Goal: Task Accomplishment & Management: Complete application form

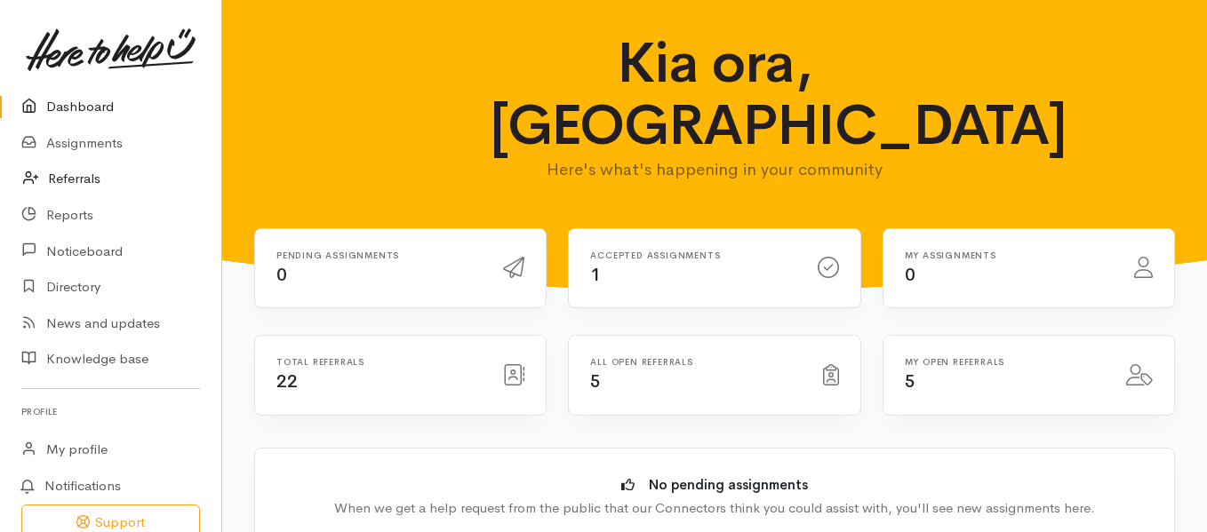
click at [53, 178] on link "Referrals" at bounding box center [110, 179] width 221 height 36
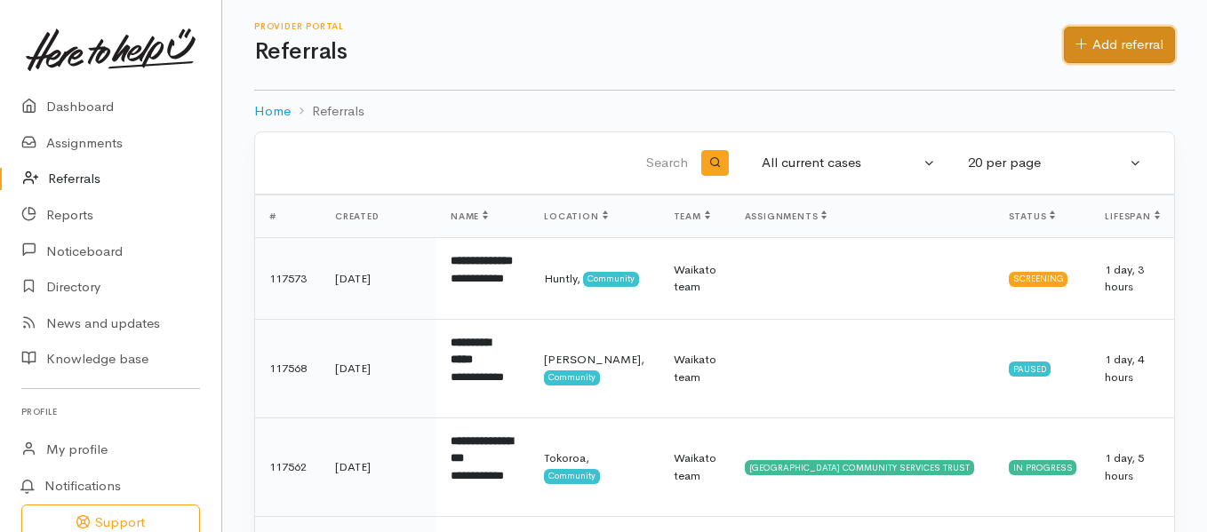
click at [1146, 44] on link "Add referral" at bounding box center [1119, 45] width 111 height 36
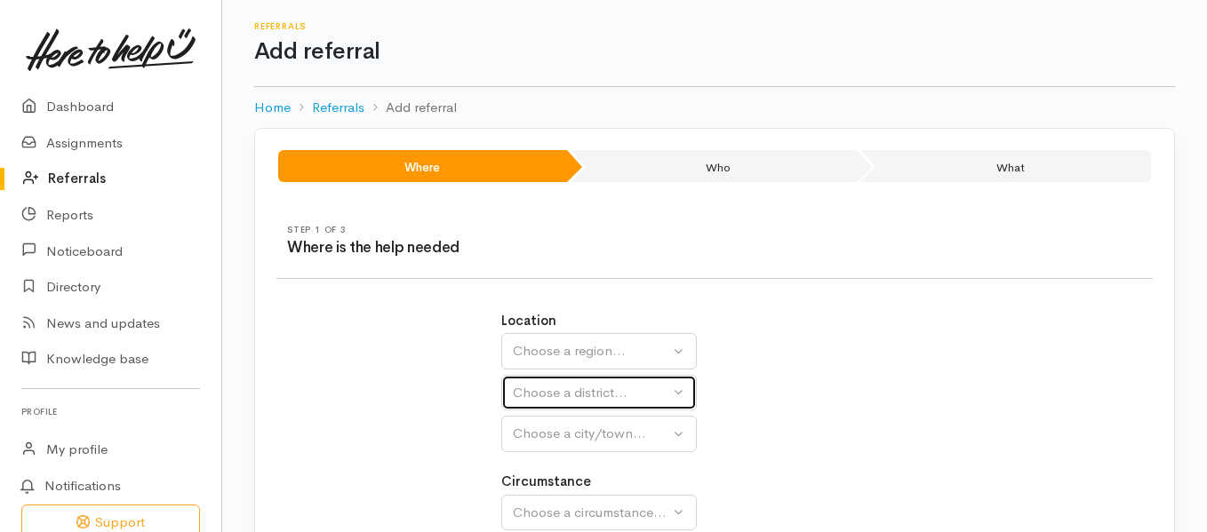
click at [626, 383] on div "Choose a district..." at bounding box center [591, 393] width 156 height 20
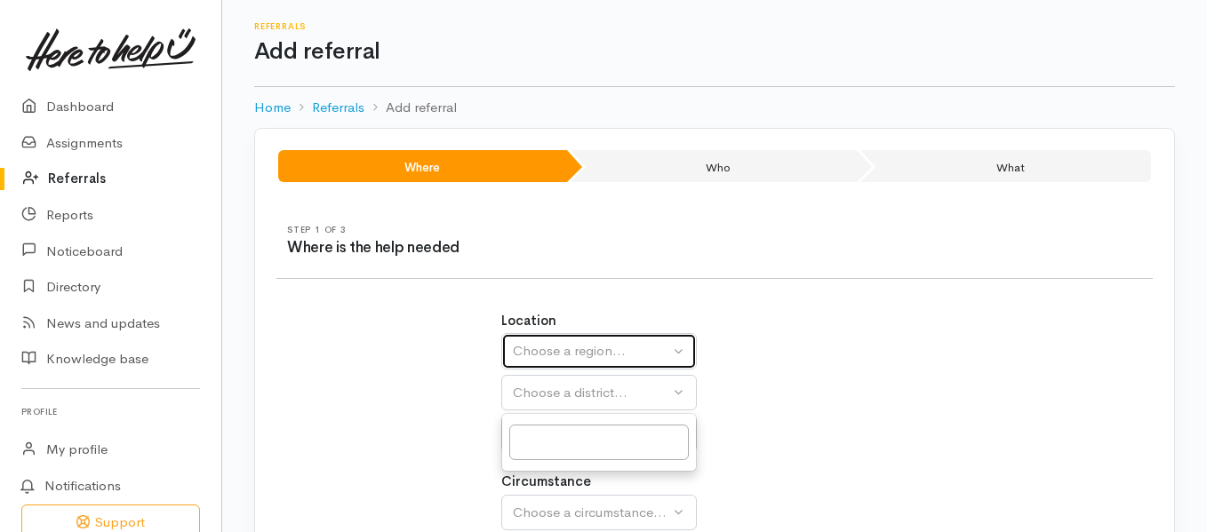
click at [651, 346] on div "Choose a region..." at bounding box center [591, 351] width 156 height 20
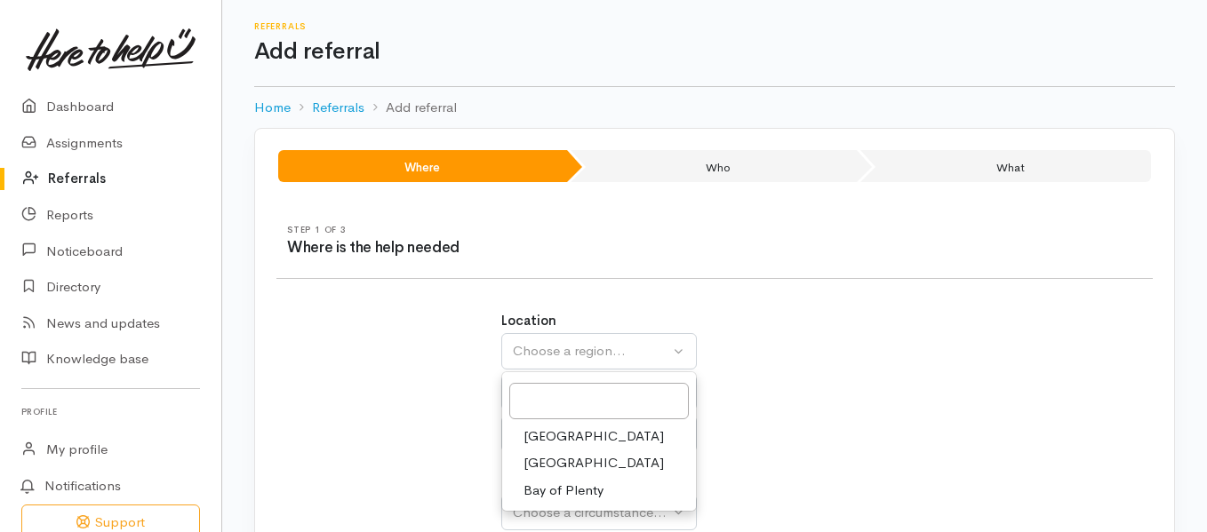
click at [562, 458] on span "Waikato" at bounding box center [593, 463] width 140 height 20
select select "3"
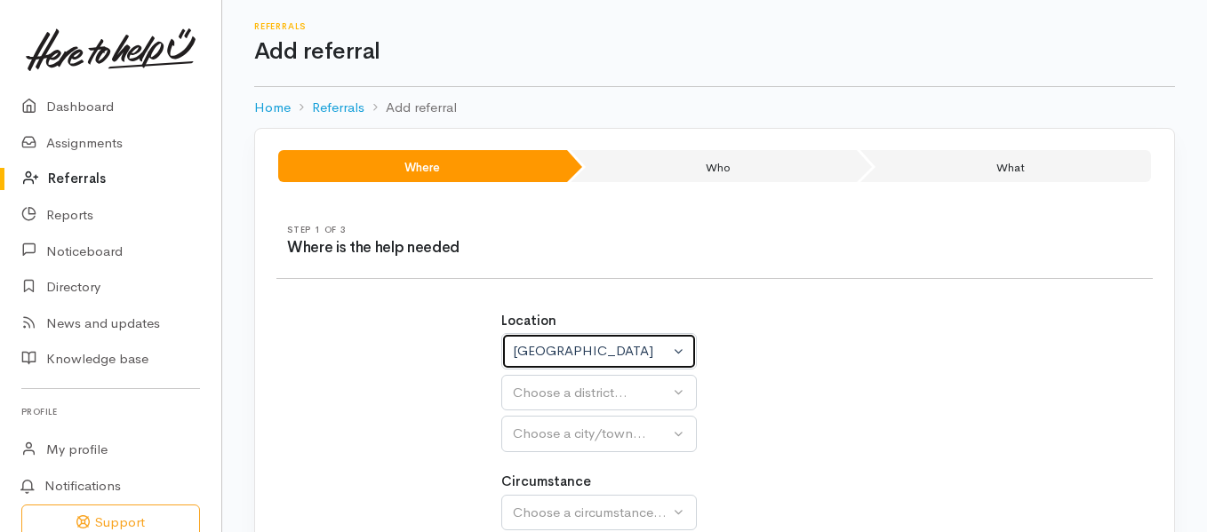
select select
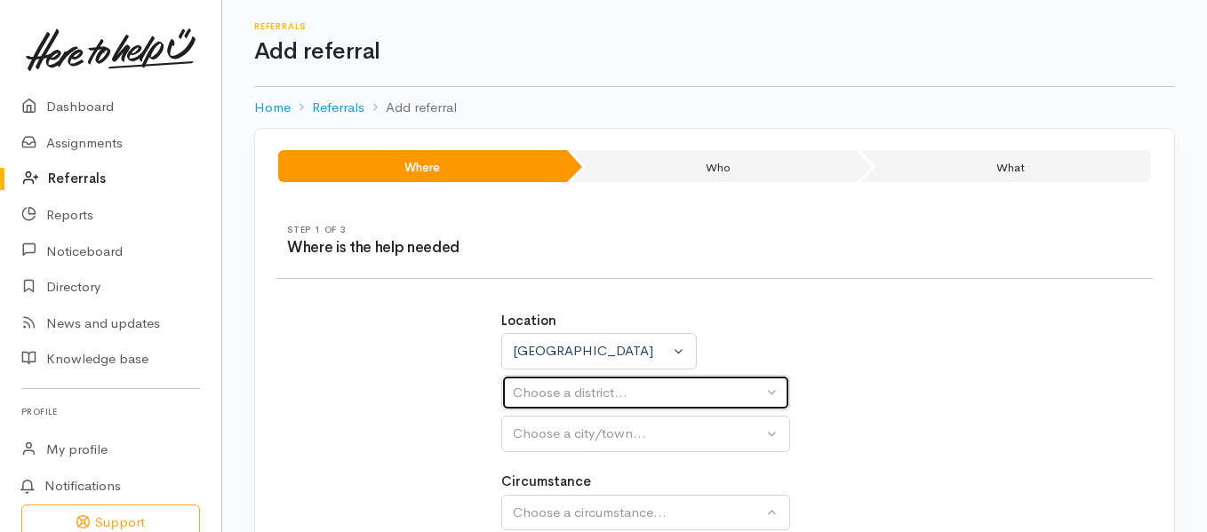
click at [641, 389] on div "Choose a district..." at bounding box center [638, 393] width 250 height 20
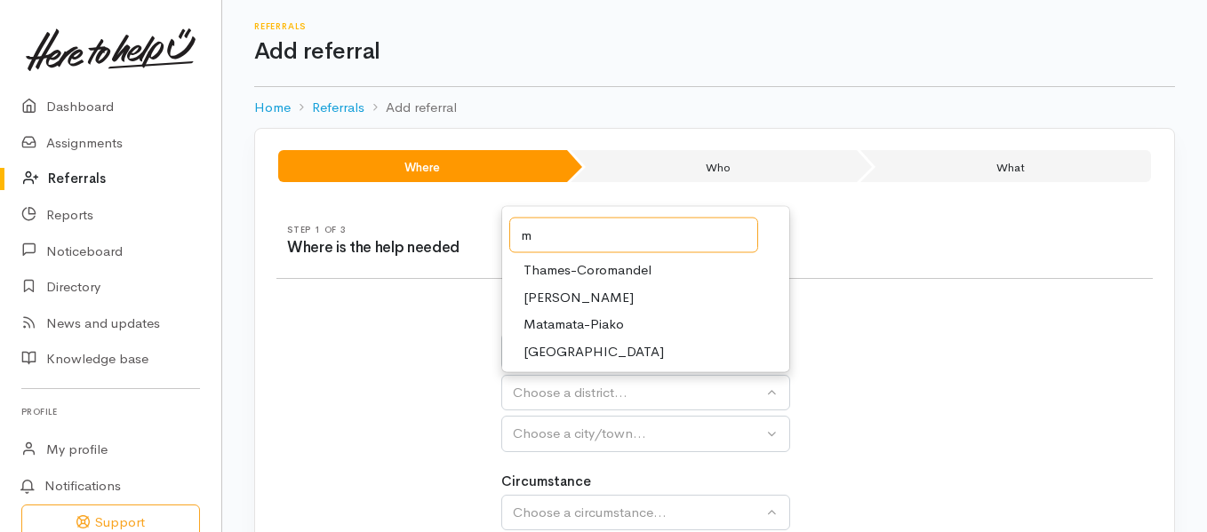
type input "m"
click at [937, 347] on div "Location Auckland Waikato Bay of Plenty Waikato Auckland Waikato Bay of Plenty …" at bounding box center [714, 431] width 449 height 282
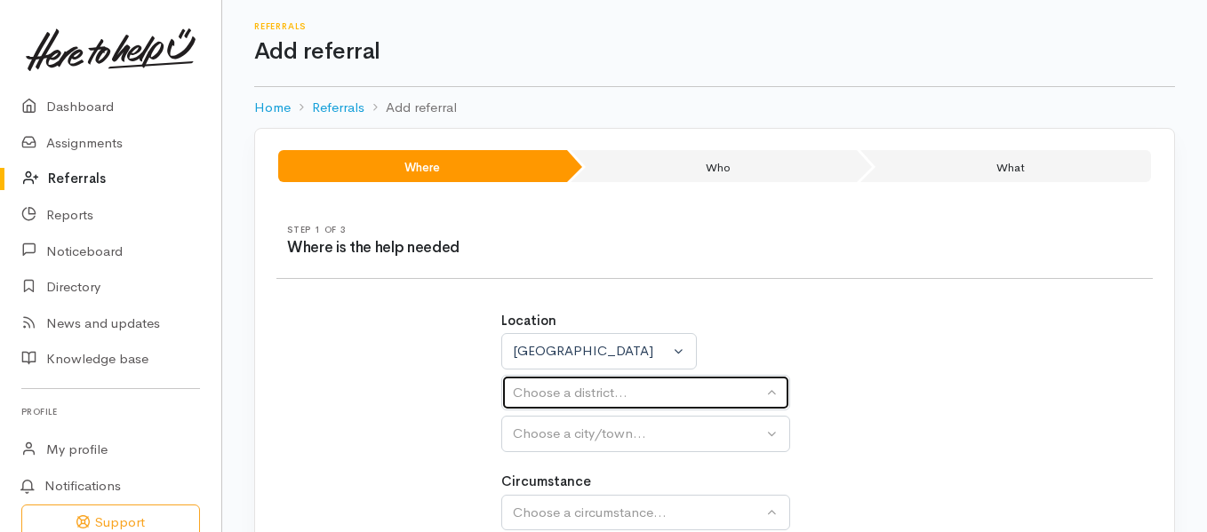
click at [658, 394] on div "Choose a district..." at bounding box center [638, 393] width 250 height 20
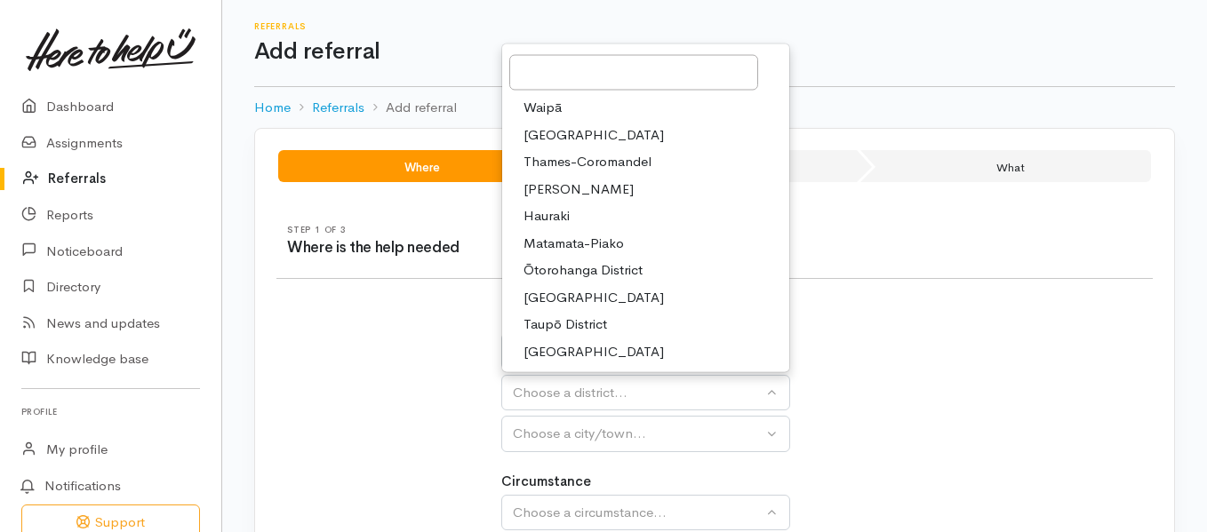
click at [563, 189] on span "Hamilton" at bounding box center [578, 189] width 110 height 20
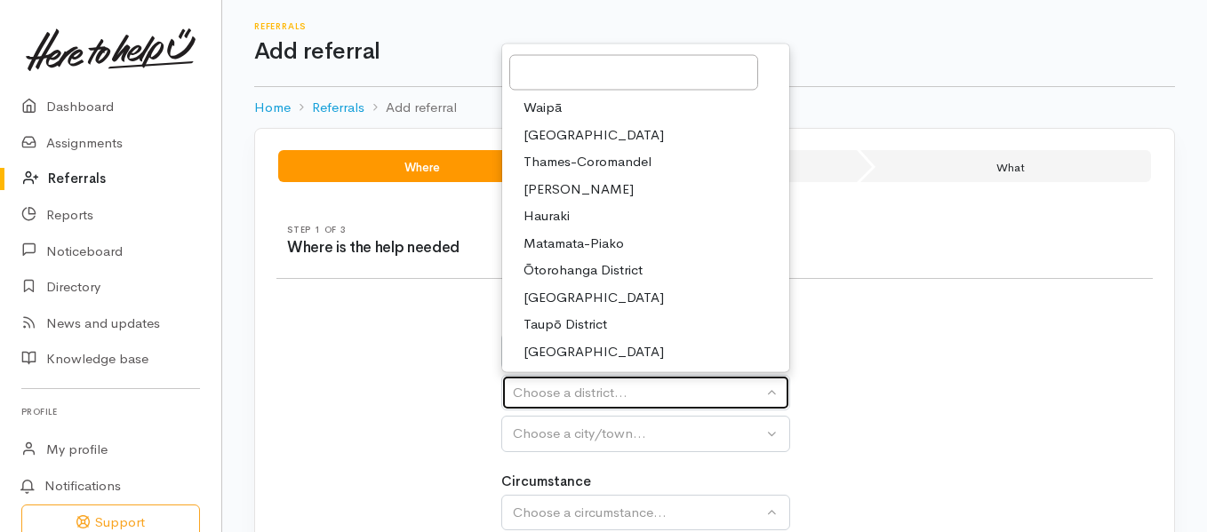
select select "4"
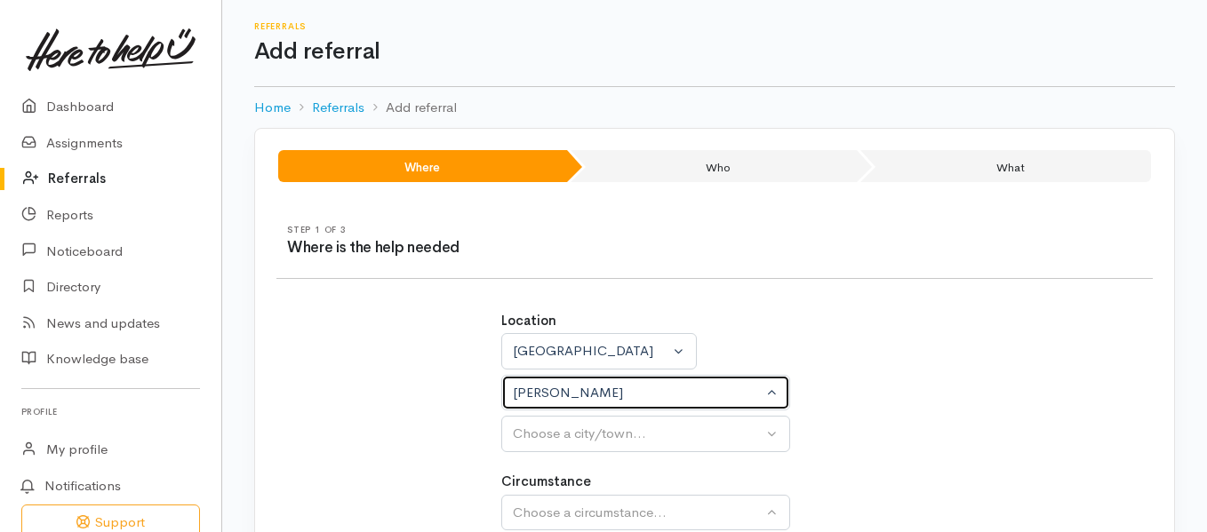
select select
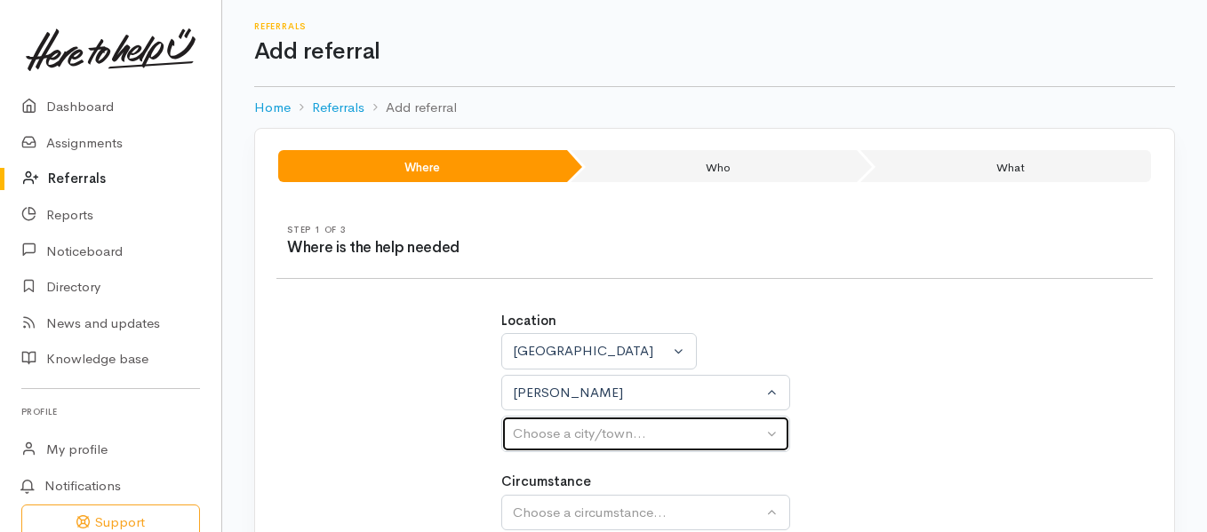
click at [565, 439] on div "Choose a city/town..." at bounding box center [638, 434] width 250 height 20
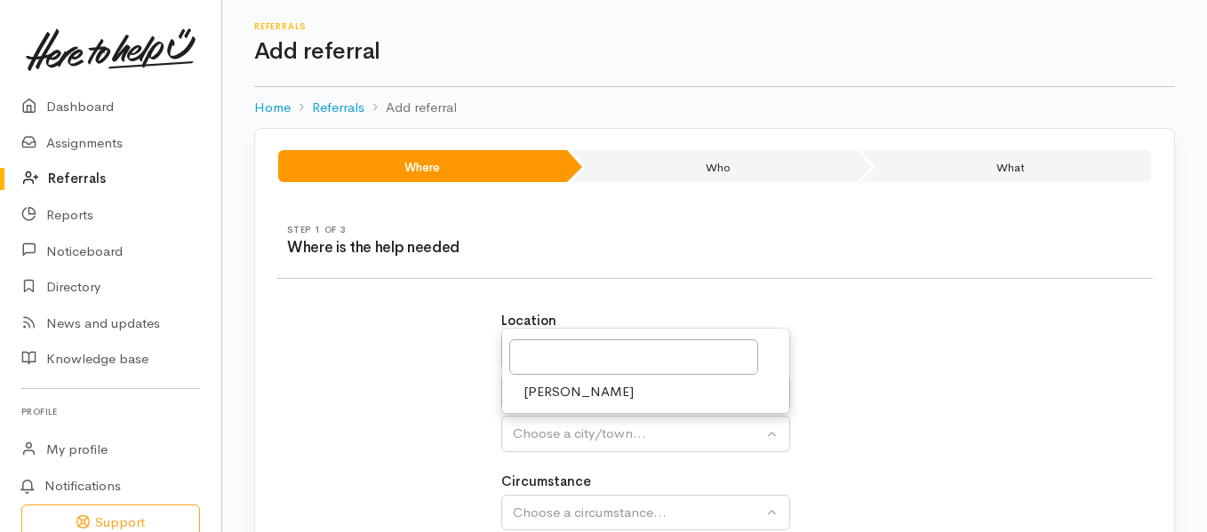
click at [570, 394] on span "Hamilton" at bounding box center [578, 392] width 110 height 20
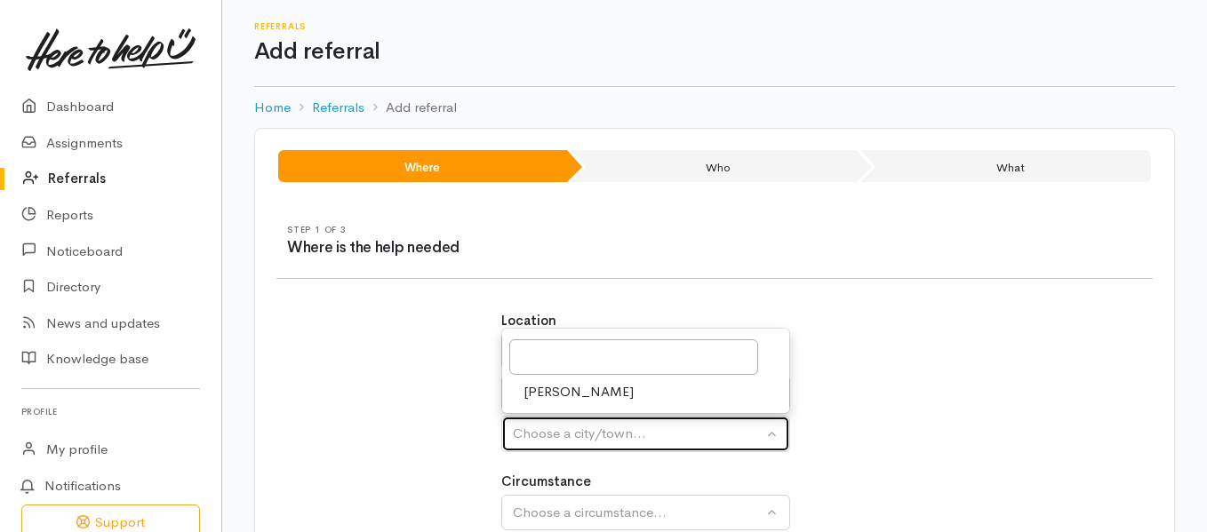
select select "1"
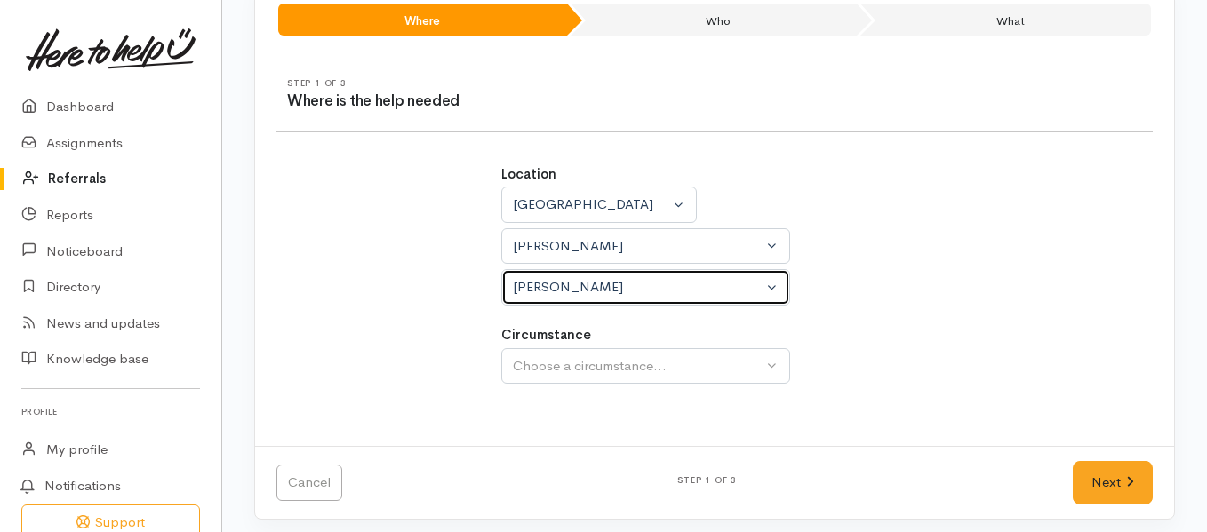
scroll to position [149, 0]
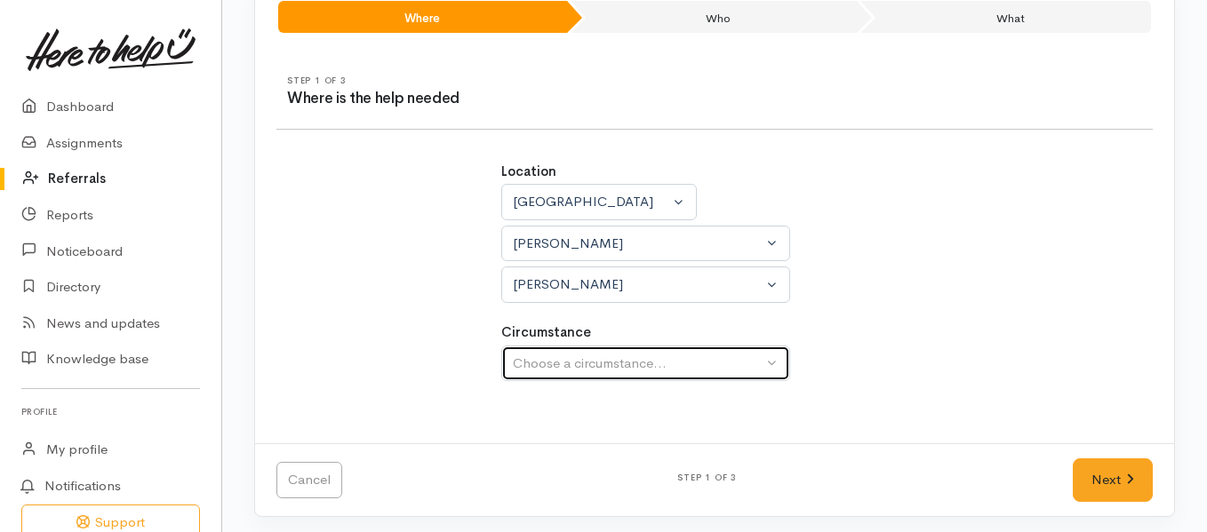
click at [730, 379] on button "Choose a circumstance..." at bounding box center [645, 364] width 289 height 36
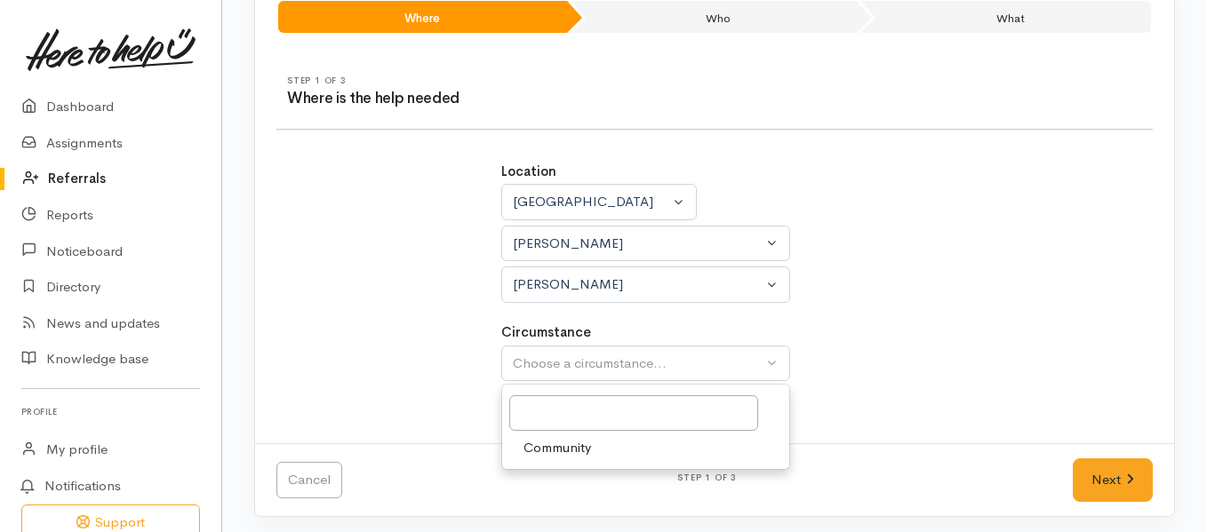
click at [702, 444] on link "Community" at bounding box center [645, 448] width 287 height 28
select select "2"
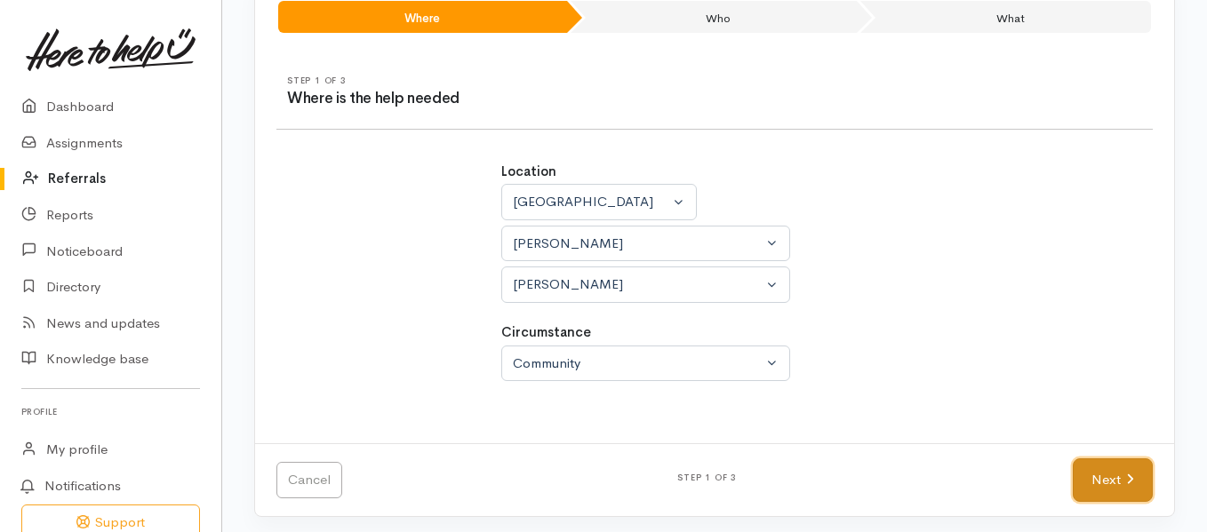
click at [1126, 486] on icon at bounding box center [1130, 479] width 8 height 13
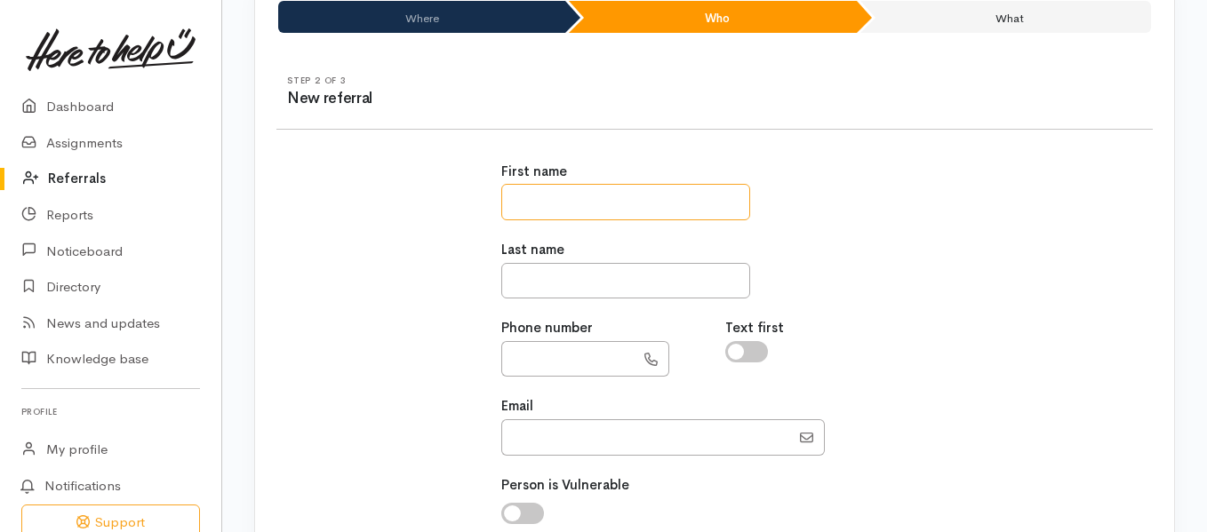
click at [721, 209] on input "text" at bounding box center [625, 202] width 249 height 36
type input "****"
click at [656, 290] on input "text" at bounding box center [625, 281] width 249 height 36
type input "******"
click at [615, 356] on input "text" at bounding box center [567, 359] width 133 height 36
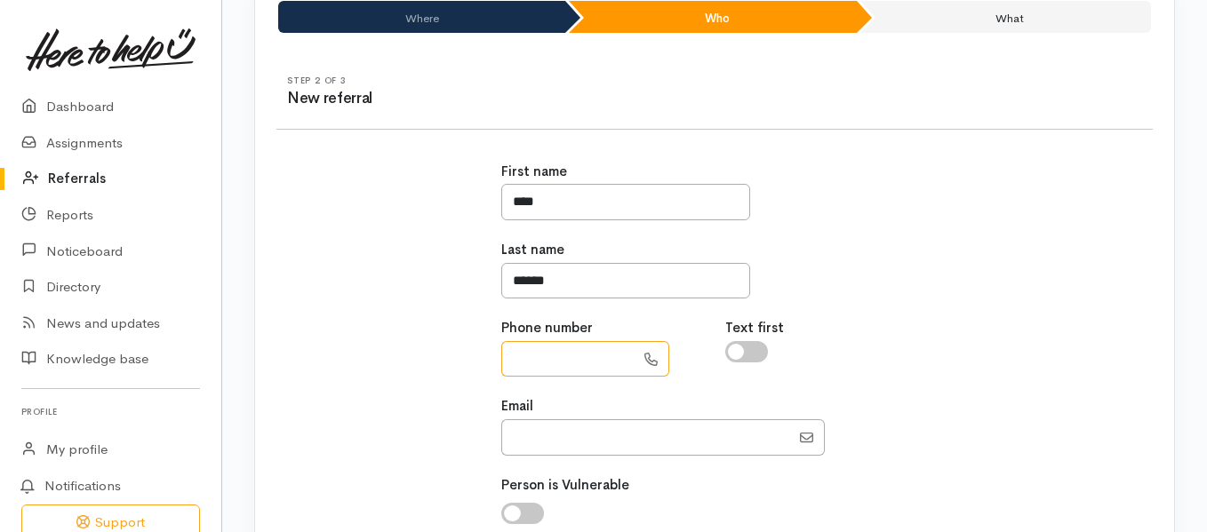
click at [587, 359] on input "text" at bounding box center [567, 359] width 133 height 36
type input "*********"
click at [754, 354] on input "checkbox" at bounding box center [746, 351] width 43 height 21
checkbox input "true"
click at [642, 454] on input "Email" at bounding box center [645, 437] width 289 height 36
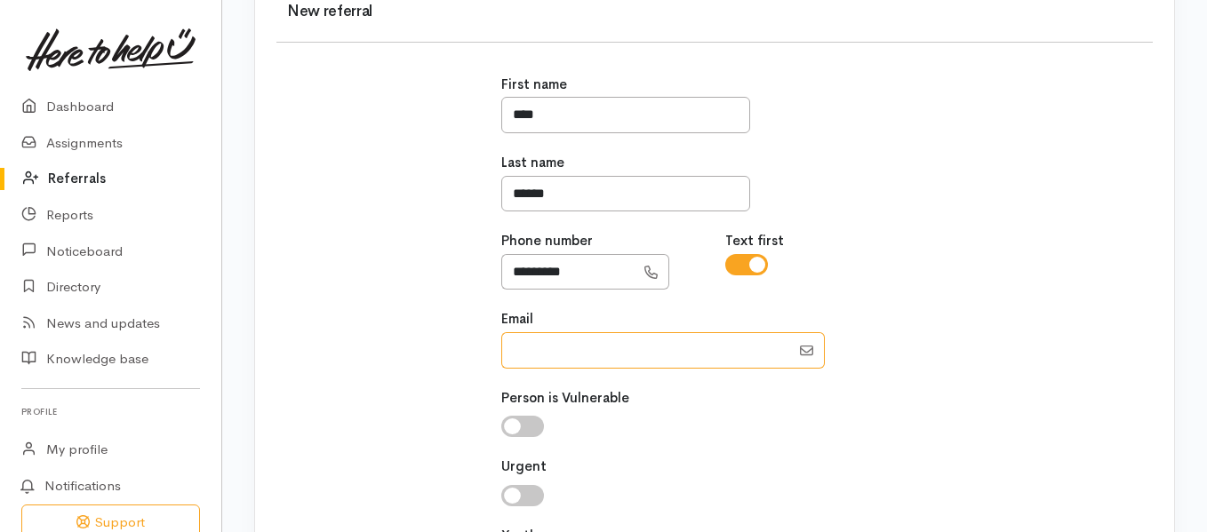
scroll to position [256, 0]
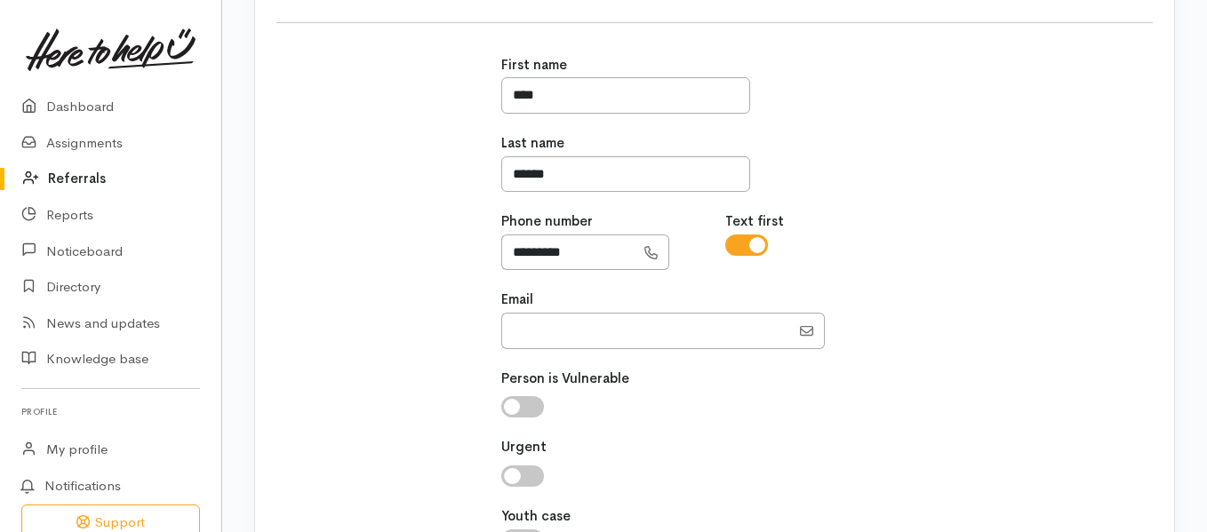
click at [522, 405] on input "checkbox" at bounding box center [522, 406] width 43 height 21
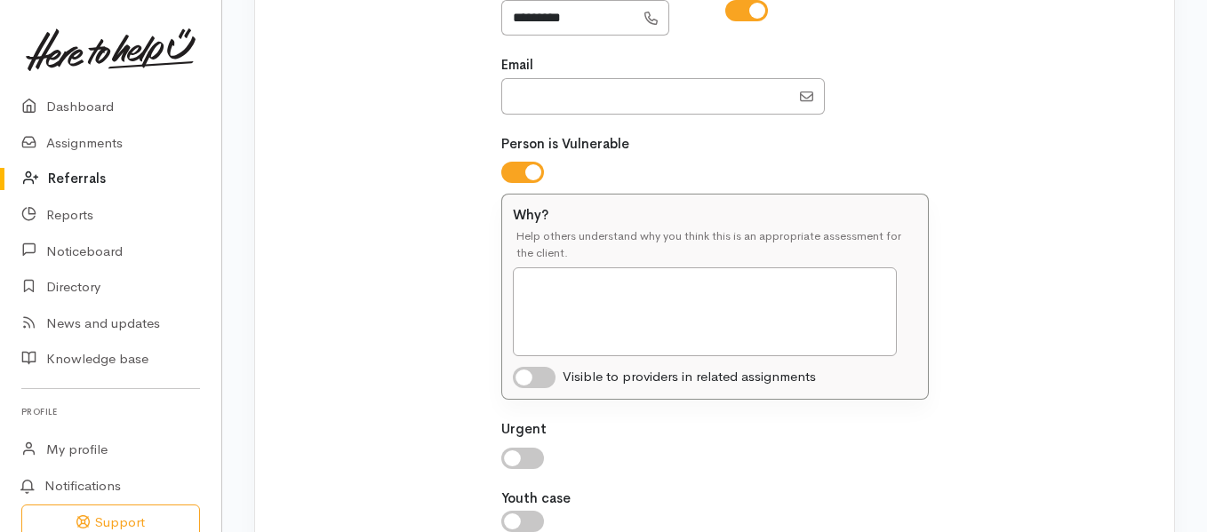
scroll to position [504, 0]
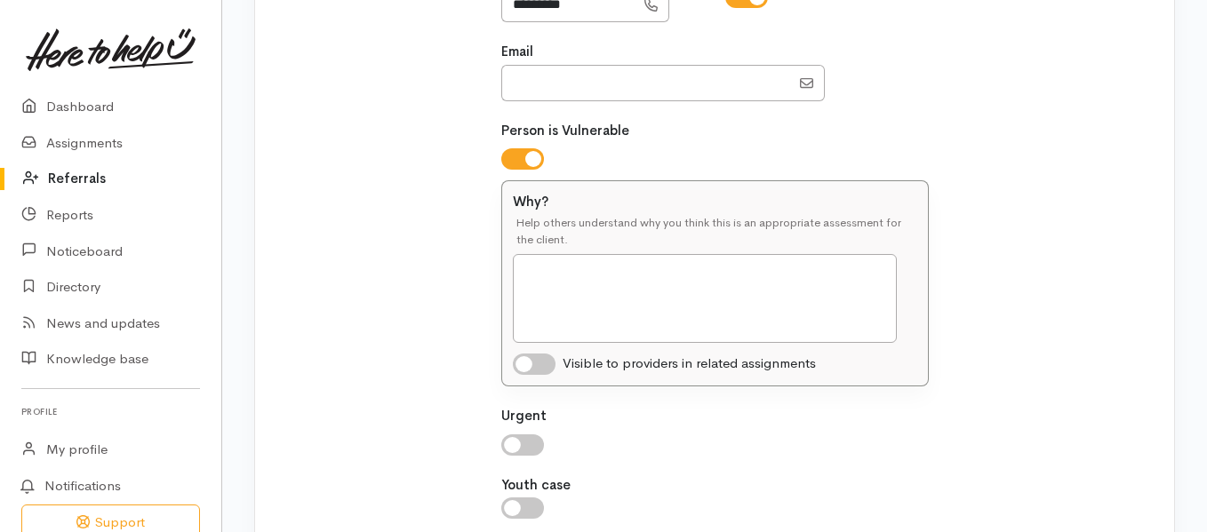
click at [517, 153] on input "checkbox" at bounding box center [522, 158] width 43 height 21
checkbox input "false"
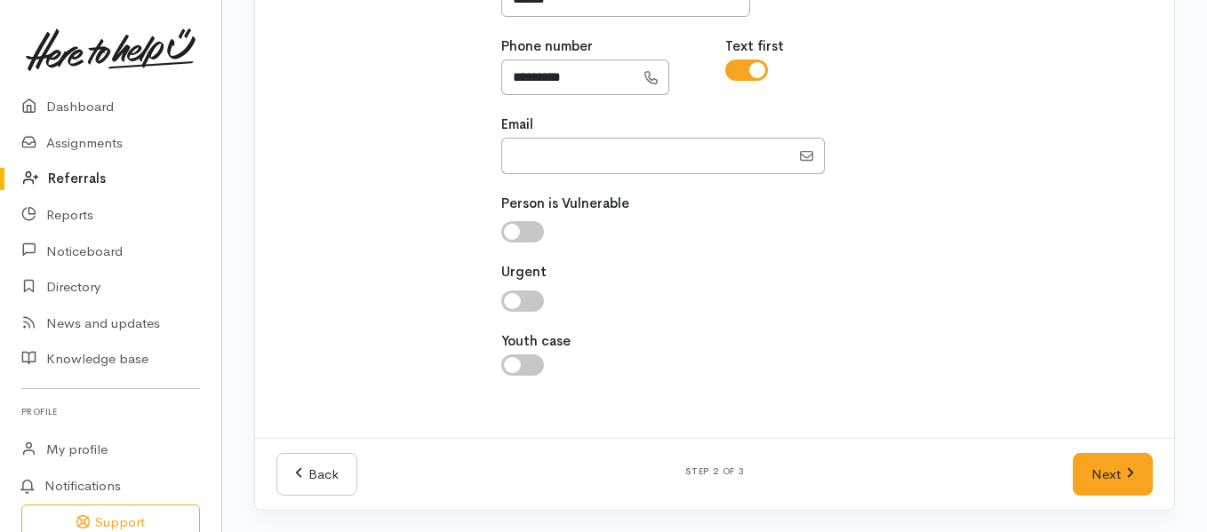
scroll to position [431, 0]
click at [533, 294] on input "checkbox" at bounding box center [522, 301] width 43 height 21
checkbox input "true"
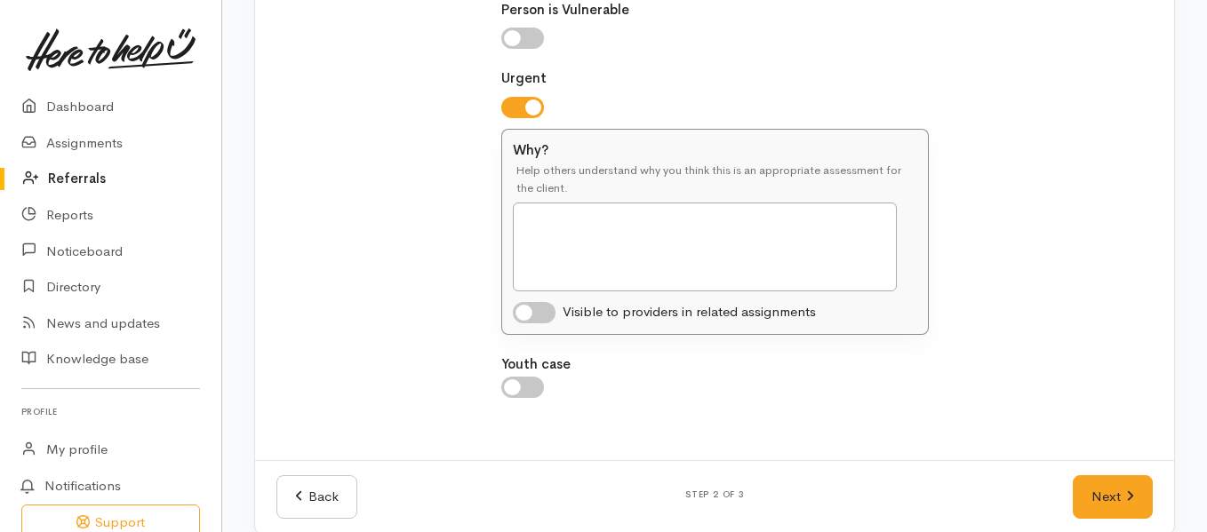
scroll to position [648, 0]
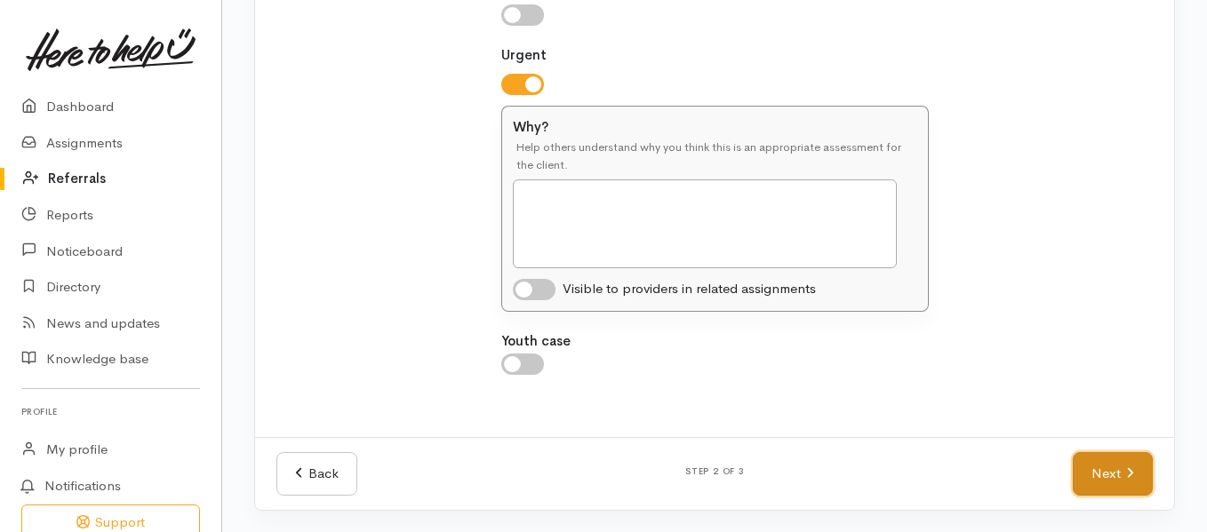
click at [1128, 480] on icon at bounding box center [1130, 472] width 8 height 13
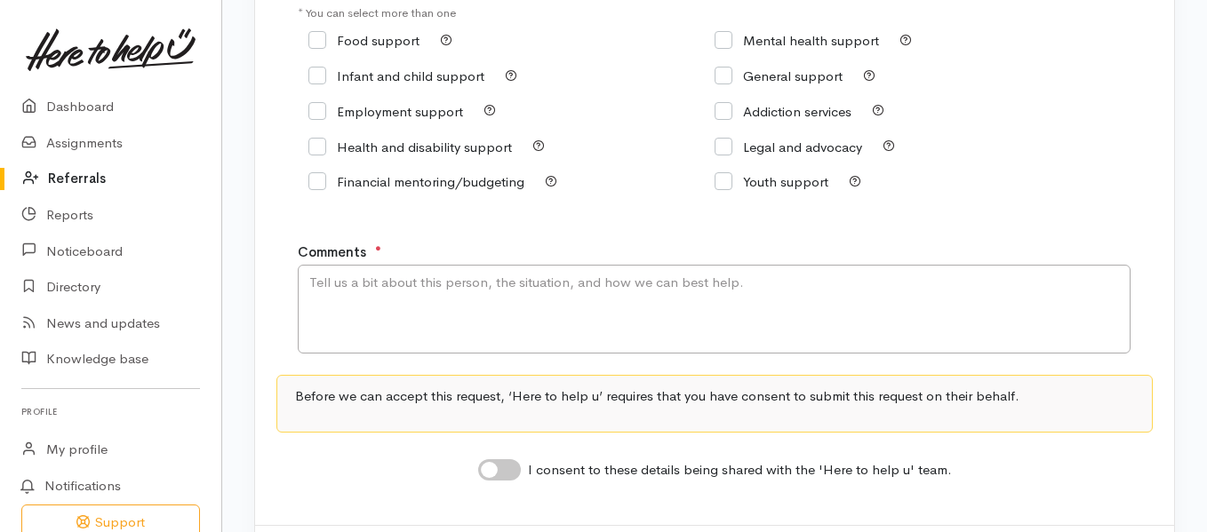
scroll to position [290, 0]
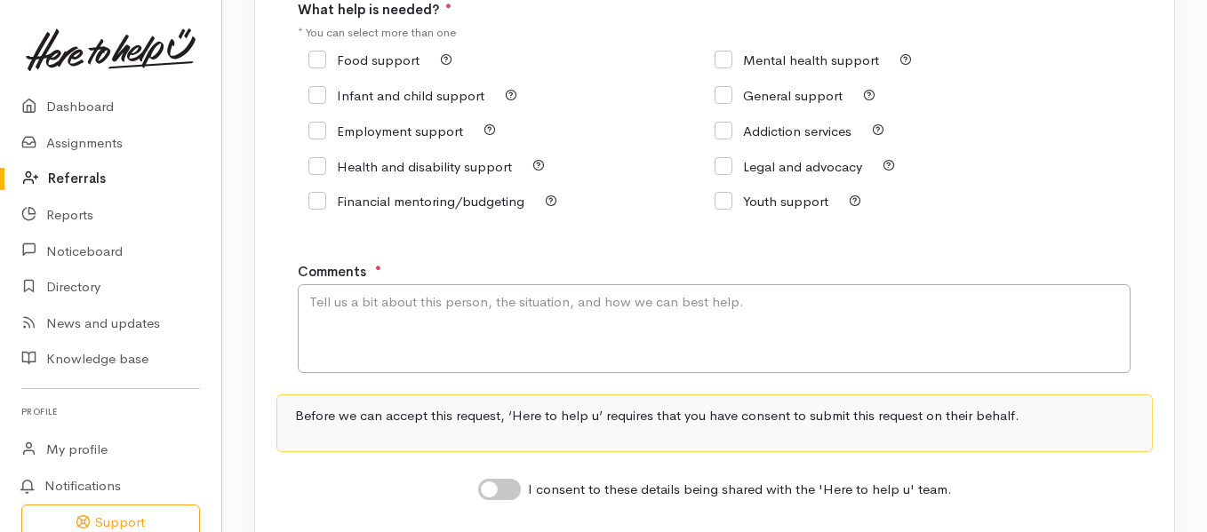
click at [324, 58] on input "Food support" at bounding box center [363, 59] width 111 height 13
checkbox input "true"
click at [448, 322] on textarea "Comments" at bounding box center [714, 328] width 833 height 89
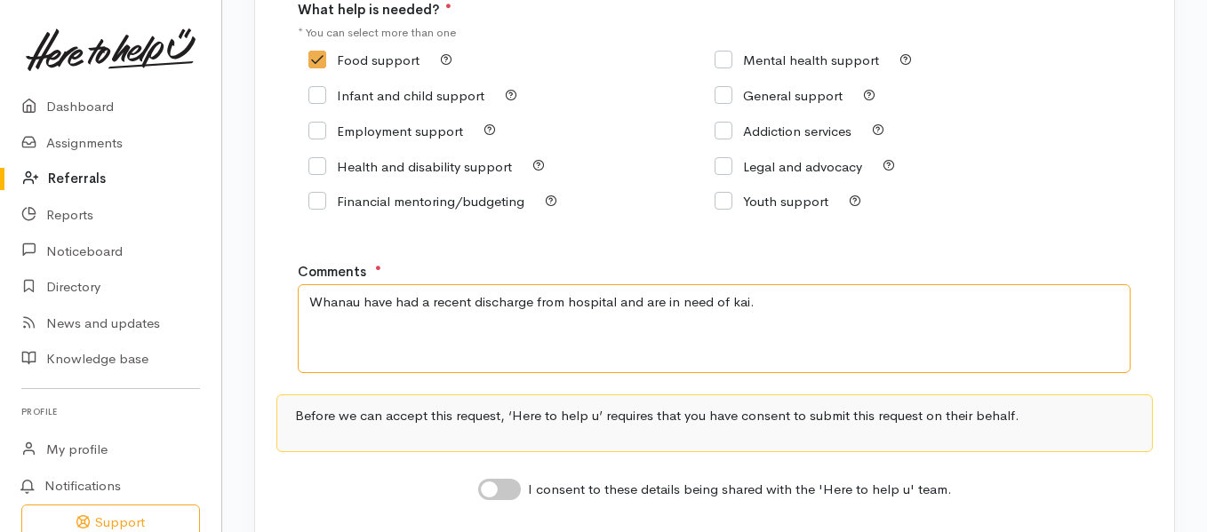
type textarea "Whanau have had a recent discharge from hospital and are in need of kai."
click at [512, 498] on input "I consent to these details being shared with the 'Here to help u' team." at bounding box center [499, 489] width 43 height 21
checkbox input "true"
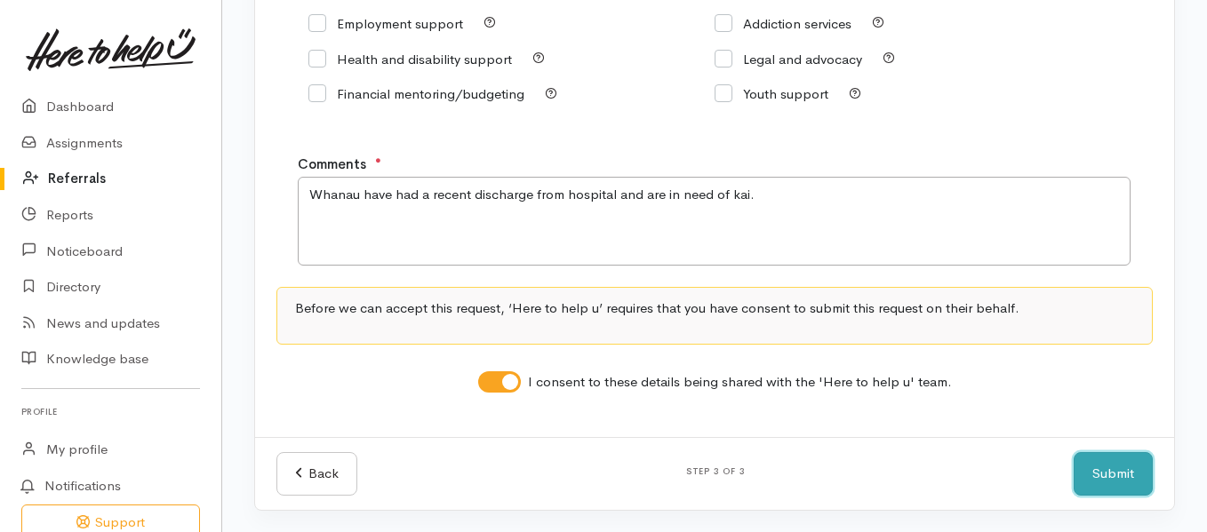
click at [1125, 474] on button "Submit" at bounding box center [1112, 474] width 79 height 44
